Goal: Task Accomplishment & Management: Complete application form

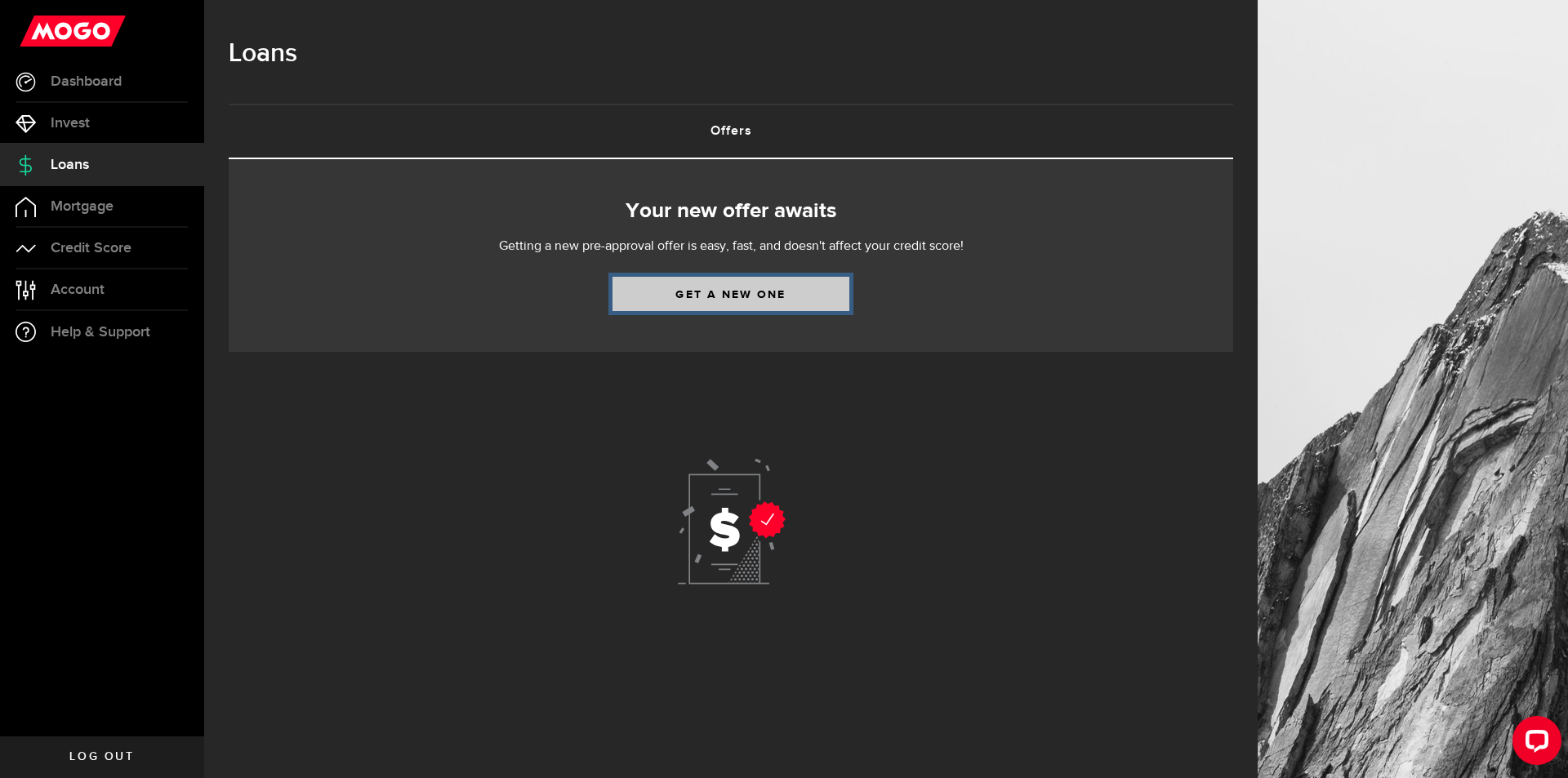
click at [732, 281] on link "Get a new one" at bounding box center [730, 293] width 236 height 34
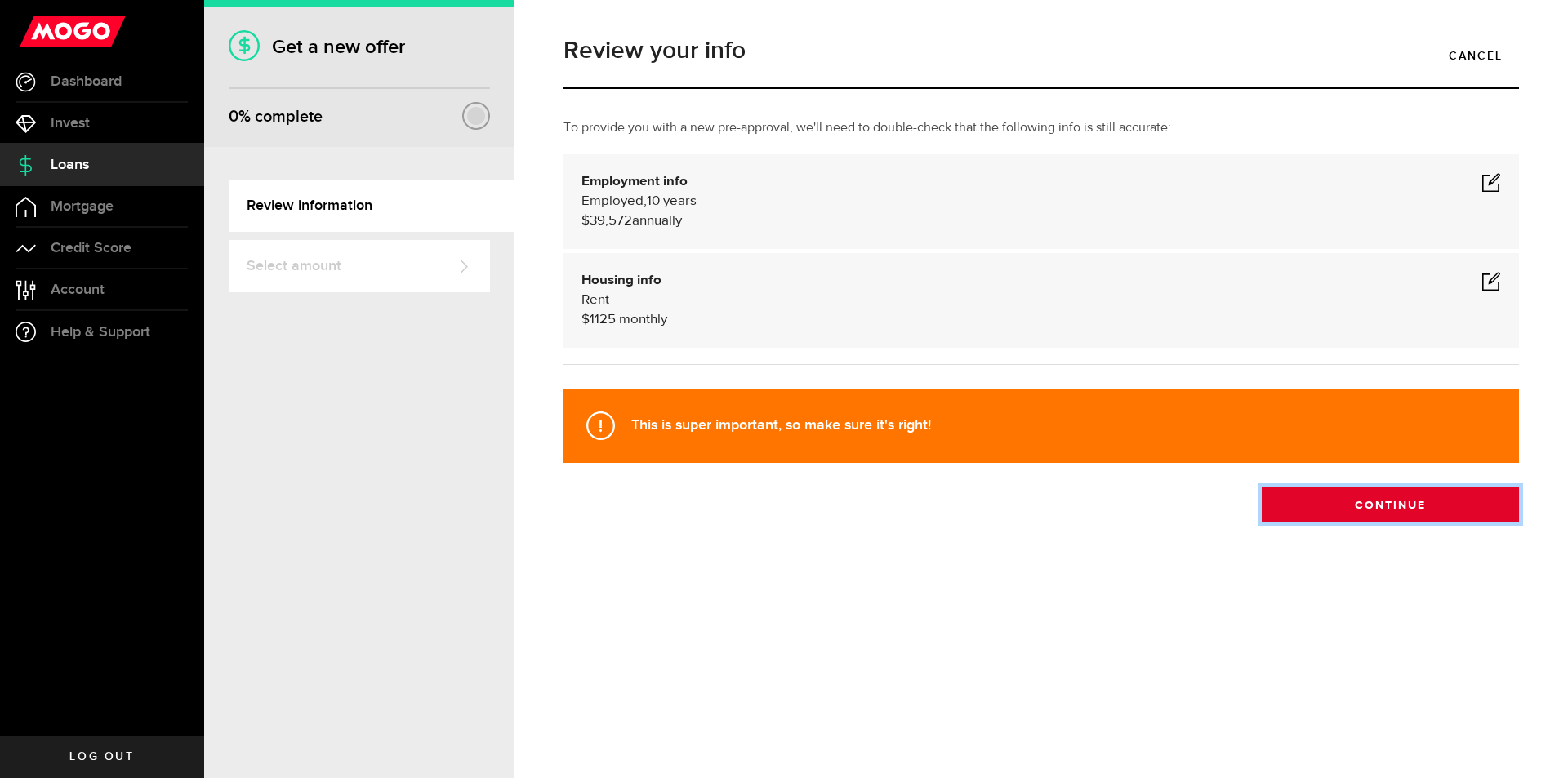
click at [1387, 519] on button "Continue" at bounding box center [1390, 504] width 258 height 34
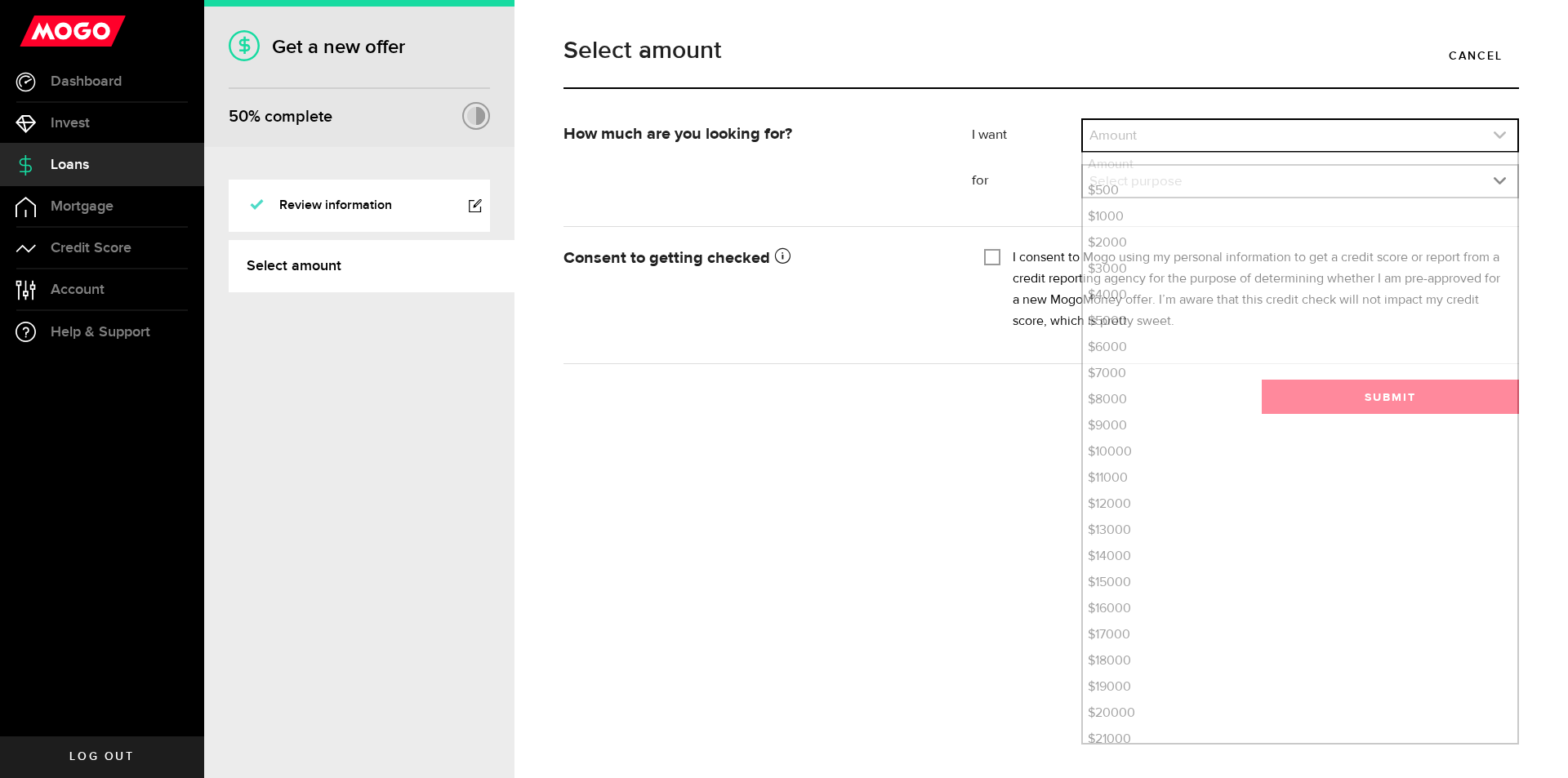
click at [1197, 138] on link "expand select" at bounding box center [1300, 136] width 434 height 31
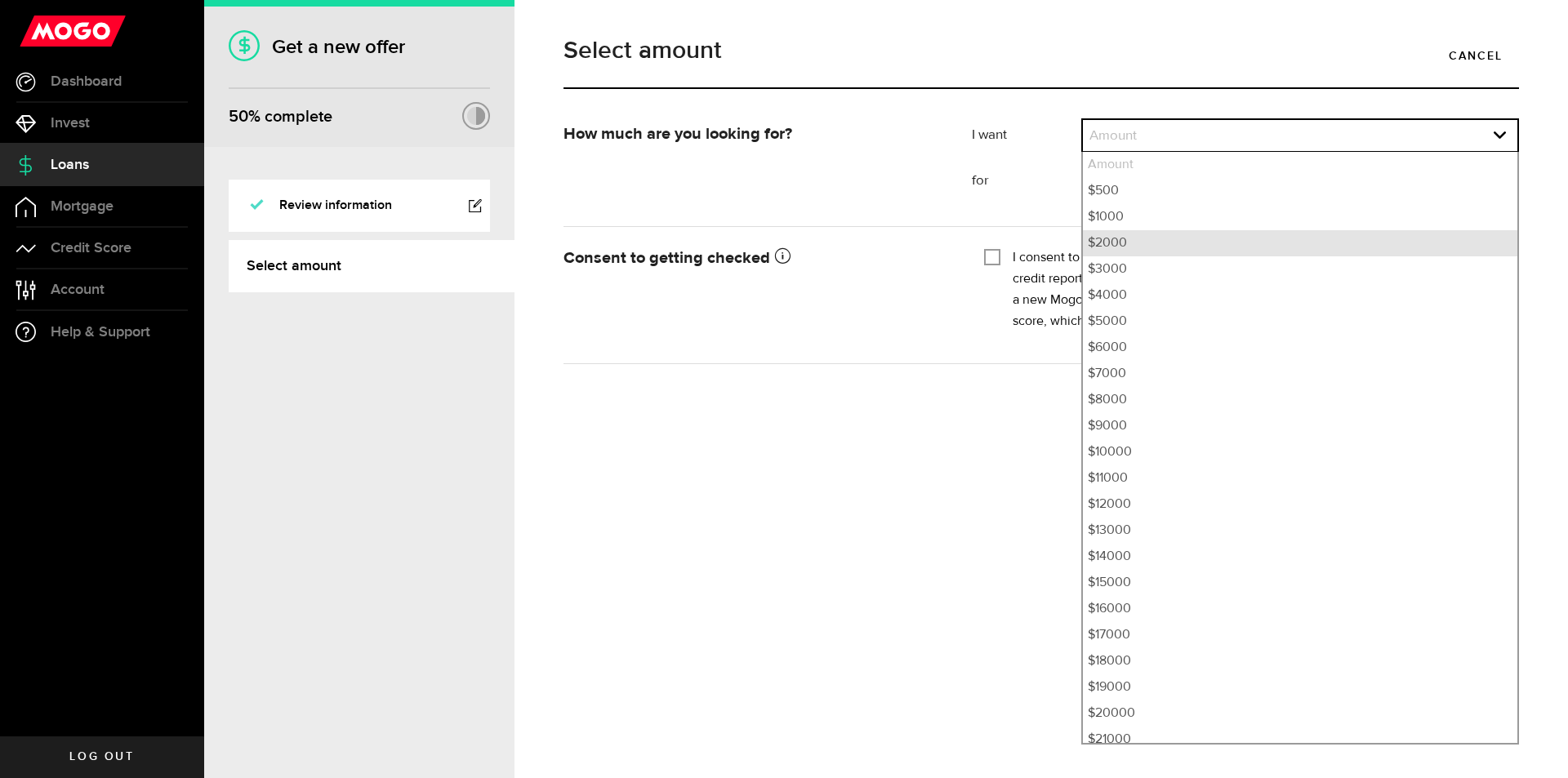
click at [1129, 237] on li "$2000" at bounding box center [1300, 243] width 434 height 27
select select "2000"
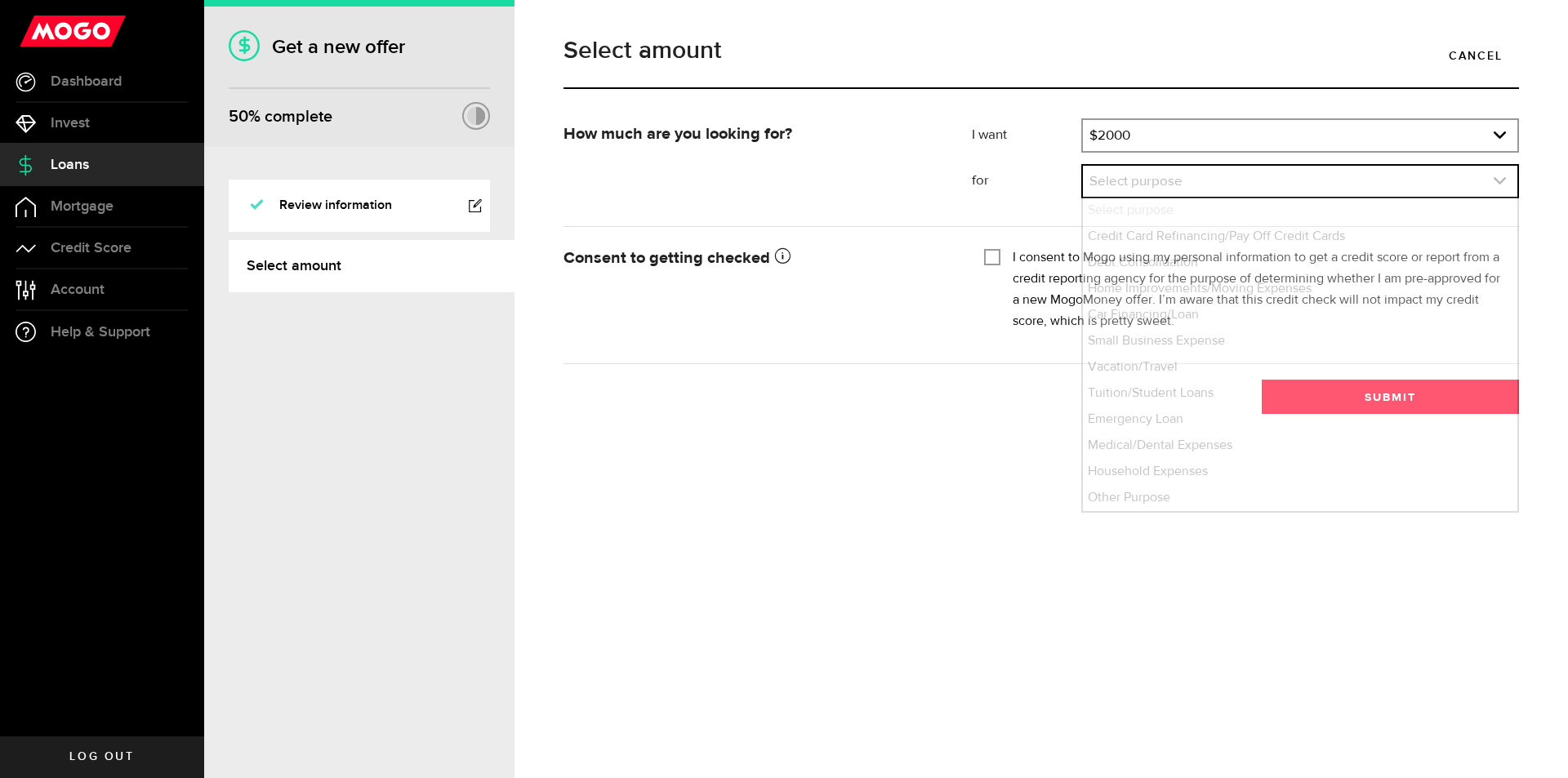
click at [1124, 192] on link "expand select" at bounding box center [1300, 181] width 434 height 31
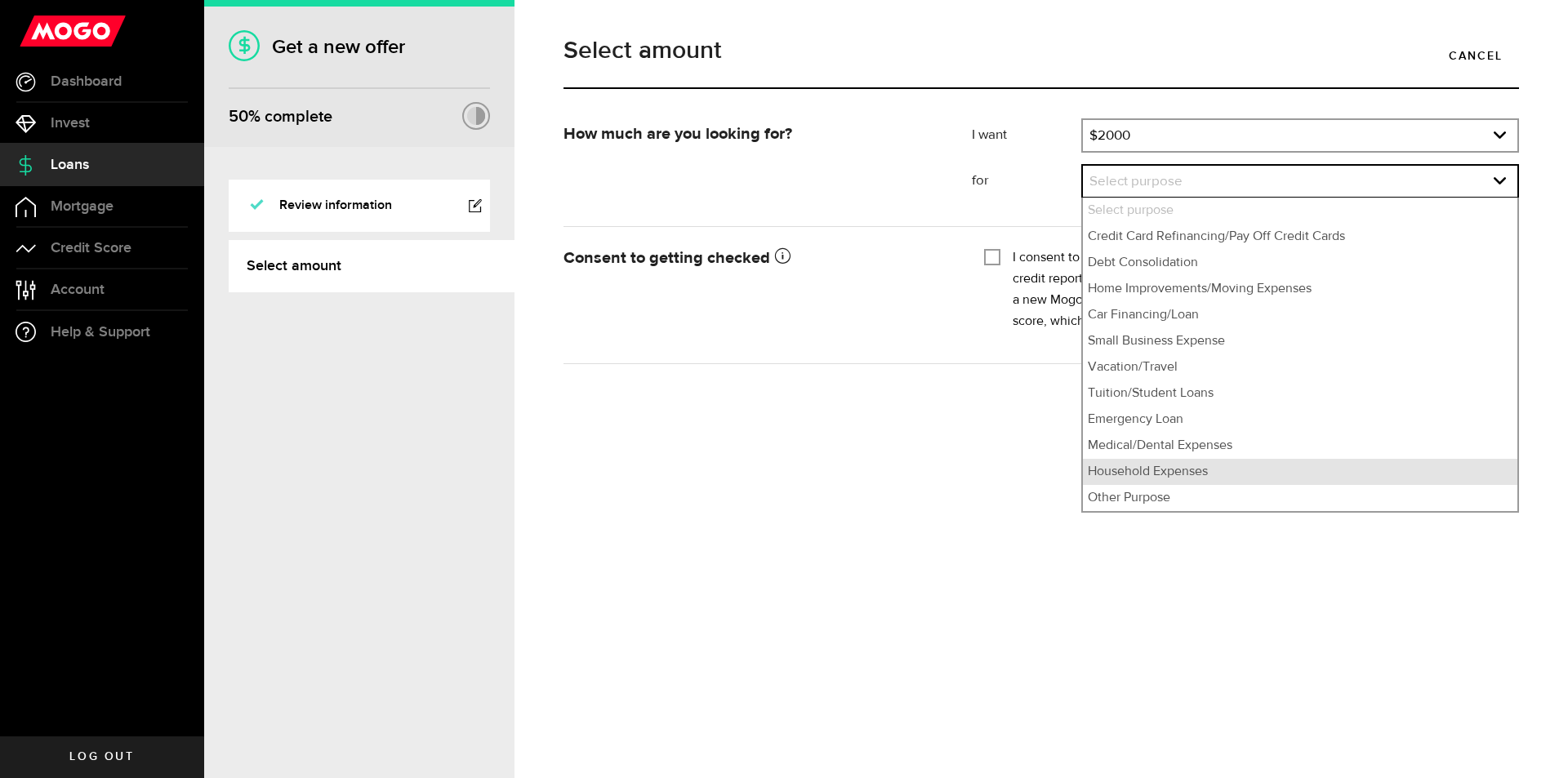
click at [1159, 465] on li "Household Expenses" at bounding box center [1300, 472] width 434 height 27
select select "Household Expenses"
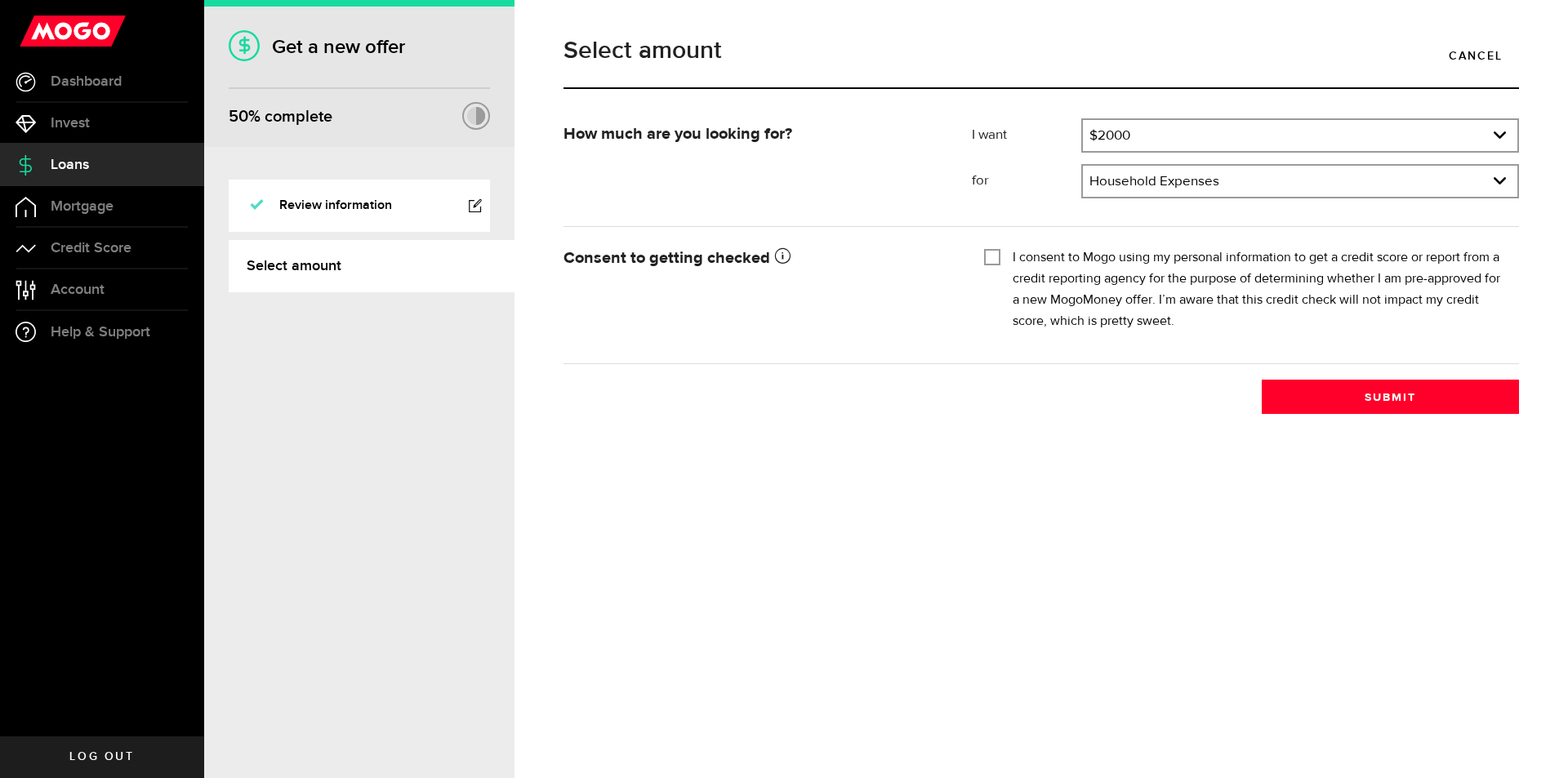
click at [992, 259] on input "I consent to Mogo using my personal information to get a credit score or report…" at bounding box center [992, 256] width 16 height 16
checkbox input "true"
click at [1384, 407] on button "Submit" at bounding box center [1390, 396] width 258 height 34
